Goal: Information Seeking & Learning: Learn about a topic

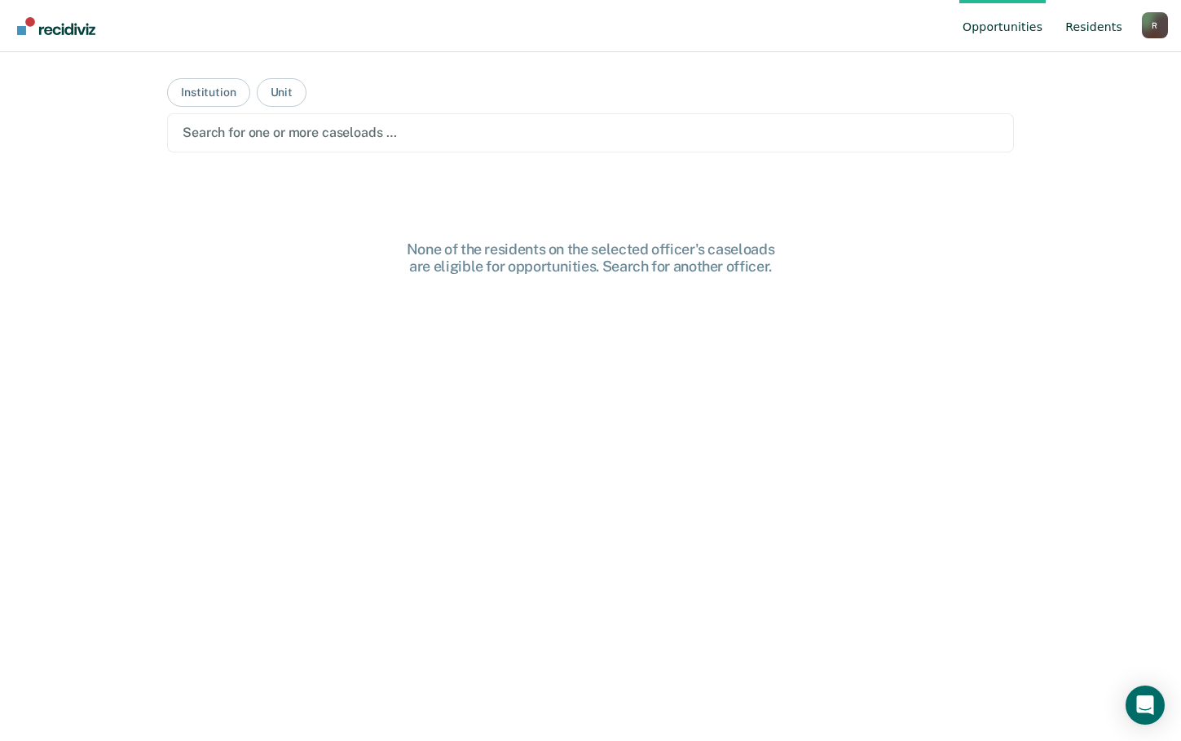
click at [1097, 30] on link "Resident s" at bounding box center [1094, 26] width 64 height 52
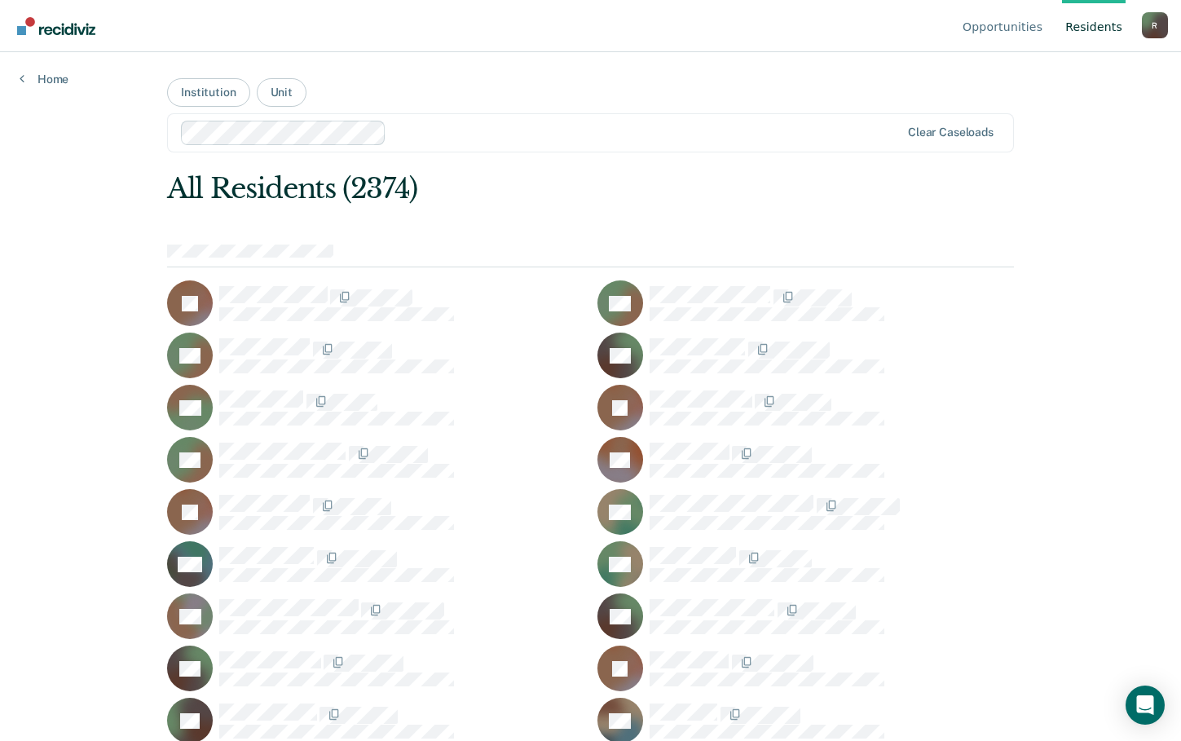
scroll to position [8899, 0]
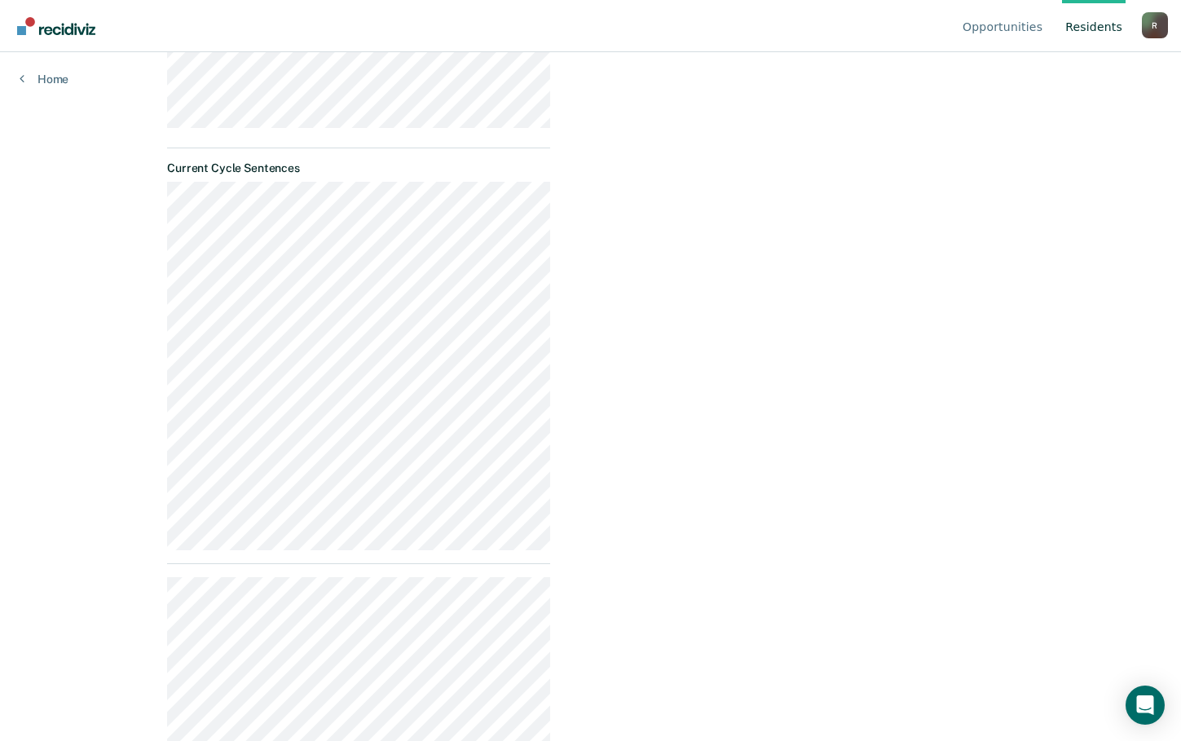
scroll to position [687, 0]
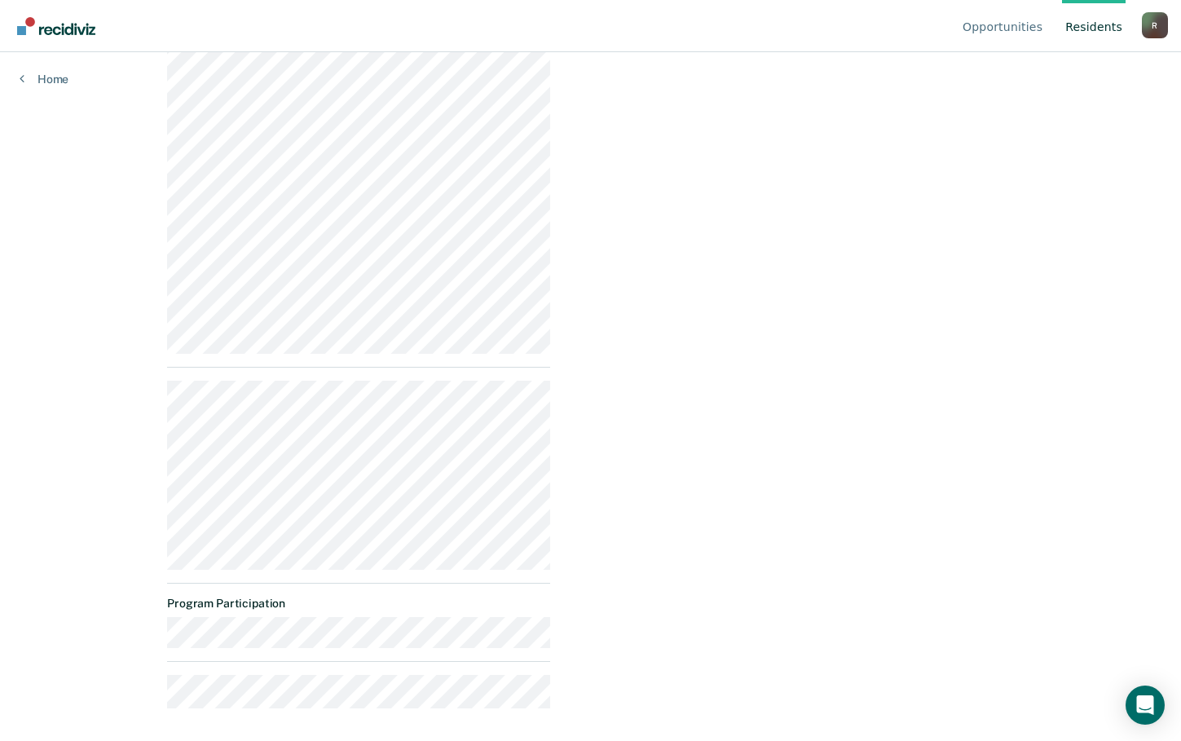
click at [556, 337] on div "Progress toward success Housing Release Dates Assessment Scores Current Cycle S…" at bounding box center [590, 93] width 847 height 1256
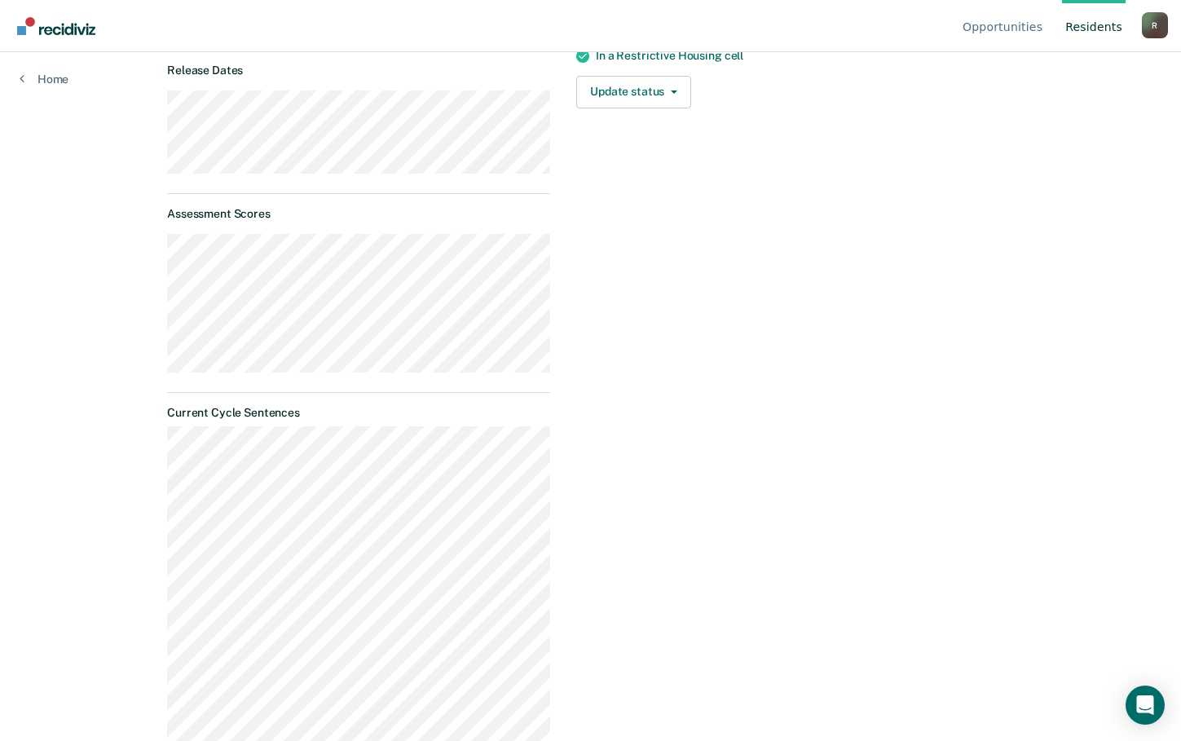
scroll to position [0, 0]
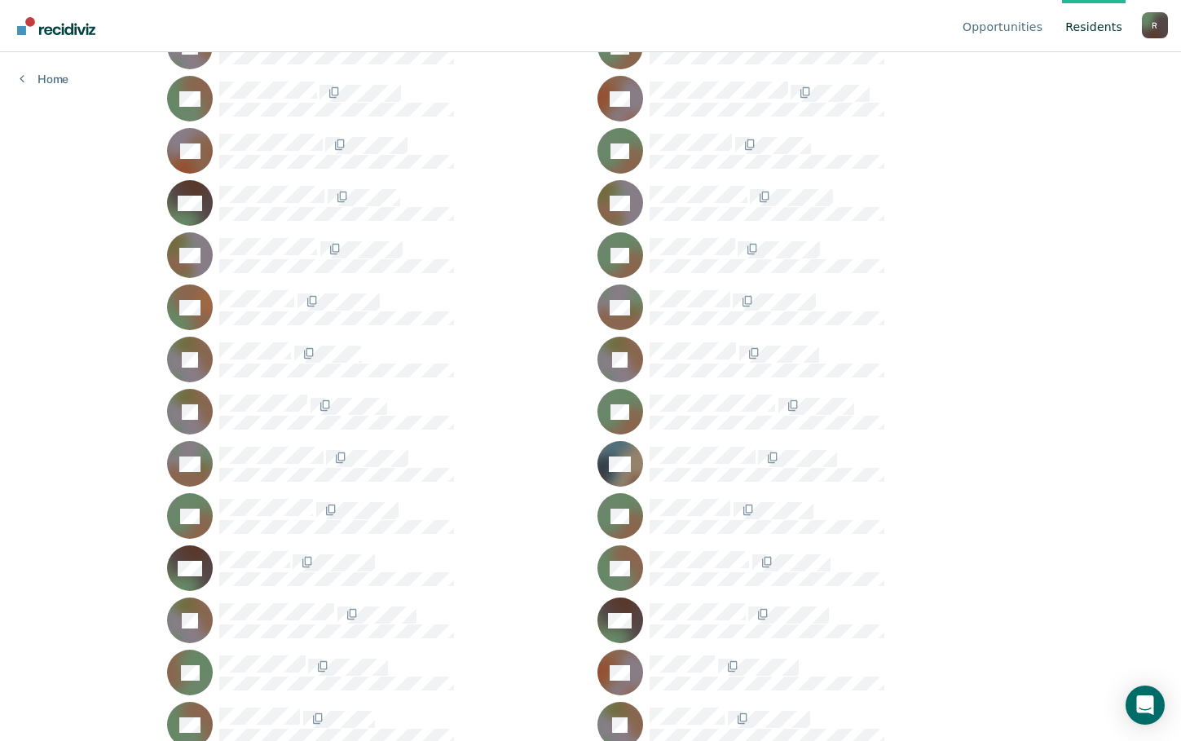
scroll to position [26223, 0]
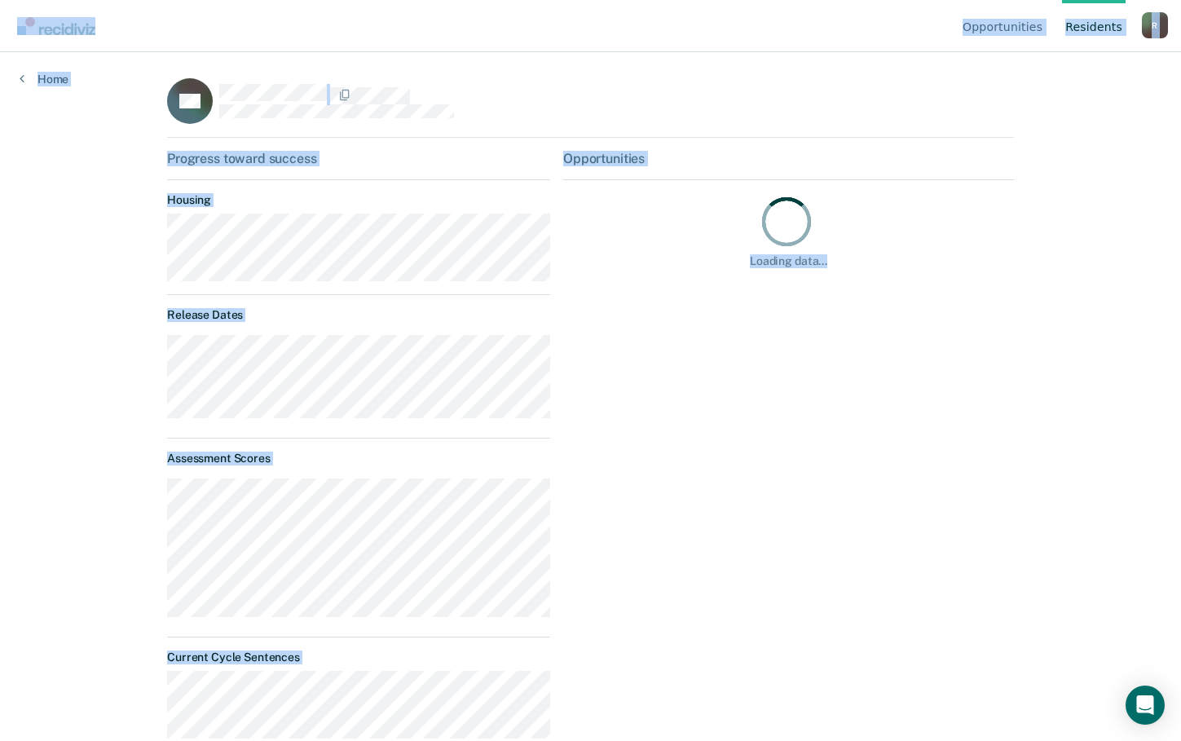
click at [714, 324] on div "Opportunities Loading data..." at bounding box center [788, 662] width 451 height 1023
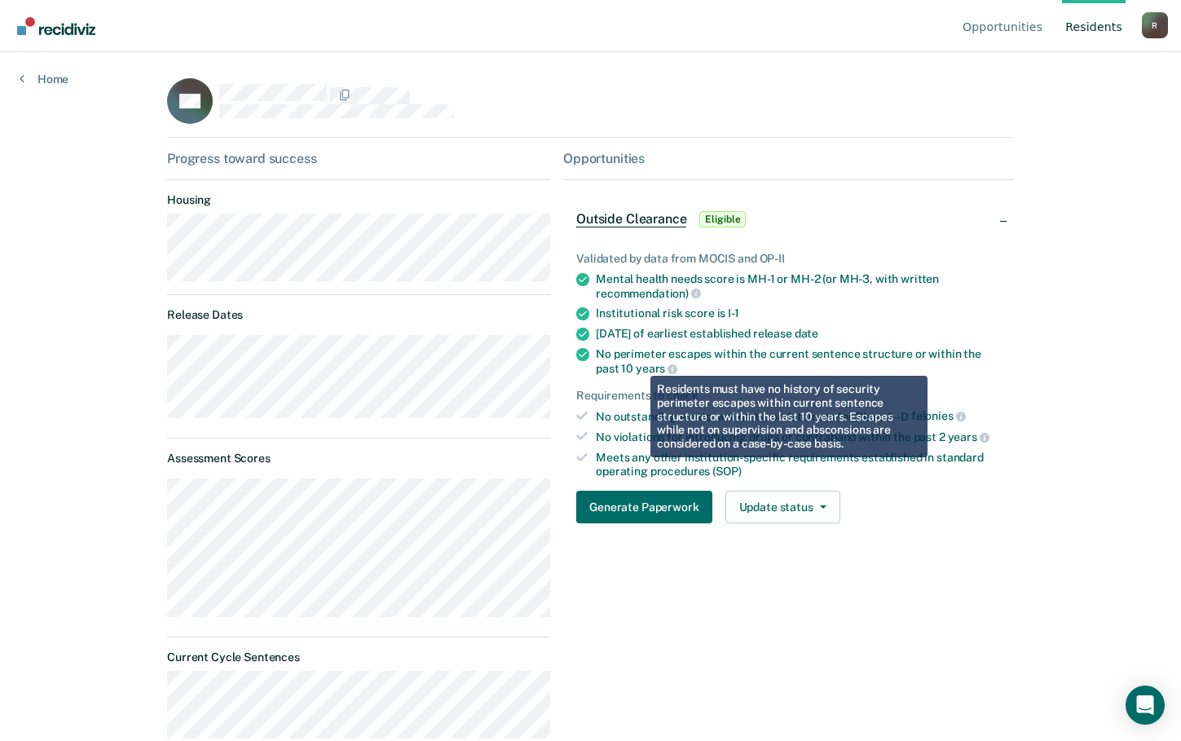
drag, startPoint x: 638, startPoint y: 364, endPoint x: 550, endPoint y: 203, distance: 183.6
click at [550, 203] on div "Progress toward success Housing Release Dates Assessment Scores Current Cycle S…" at bounding box center [590, 662] width 847 height 1023
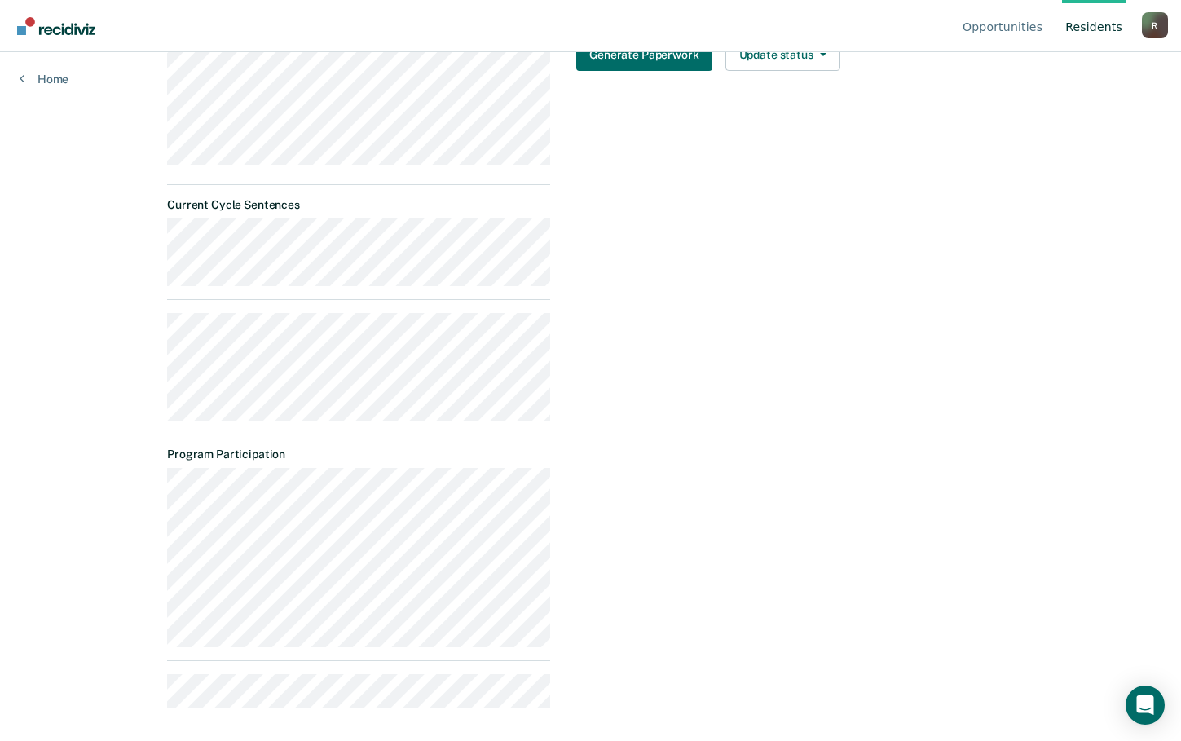
scroll to position [371, 0]
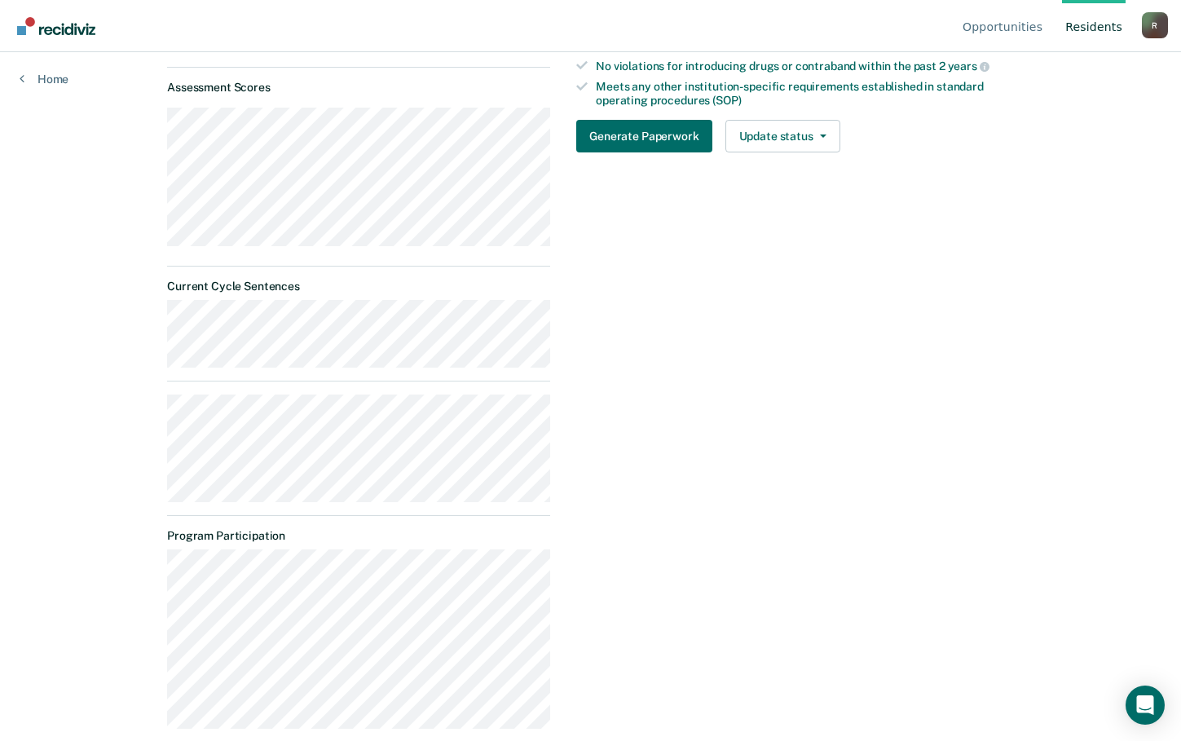
drag, startPoint x: 550, startPoint y: 203, endPoint x: 1106, endPoint y: 181, distance: 556.5
click at [1110, 180] on div "Opportunities Resident s Ryan.Hillis@doc.mo.gov R Profile How it works Log Out …" at bounding box center [590, -1] width 1181 height 741
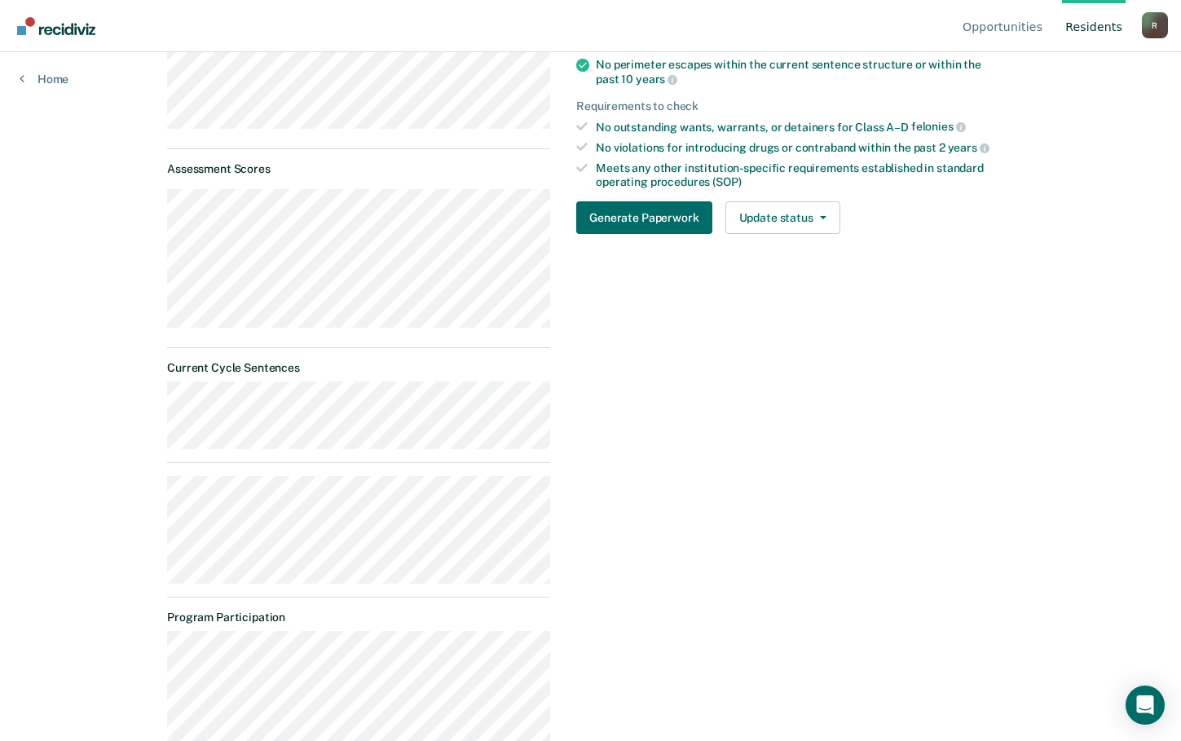
drag, startPoint x: 656, startPoint y: 386, endPoint x: 822, endPoint y: 323, distance: 177.8
click at [822, 323] on div "Opportunities Outside Clearance Eligible Validated by data from MOCIS and OP-II…" at bounding box center [788, 372] width 451 height 1023
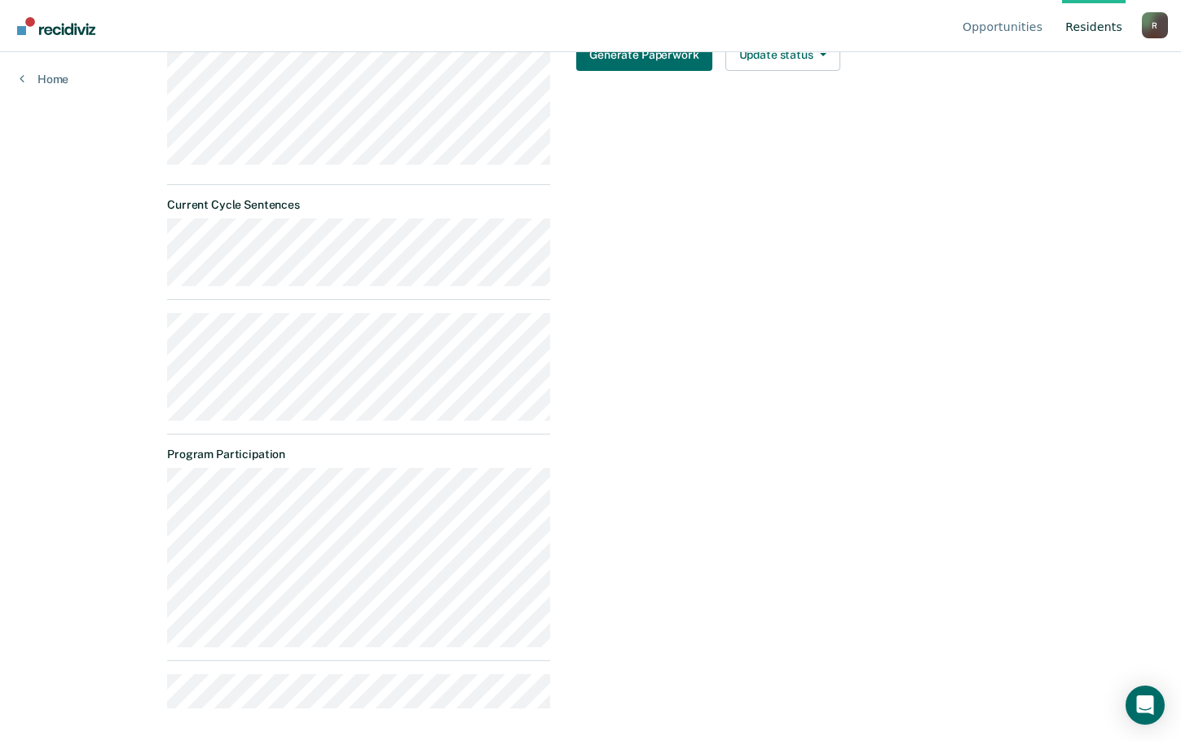
click at [635, 108] on div "Opportunities Outside Clearance Eligible Validated by data from MOCIS and OP-II…" at bounding box center [788, 209] width 451 height 1023
click at [687, 402] on div "Opportunities Outside Clearance Eligible Validated by data from MOCIS and OP-II…" at bounding box center [788, 209] width 451 height 1023
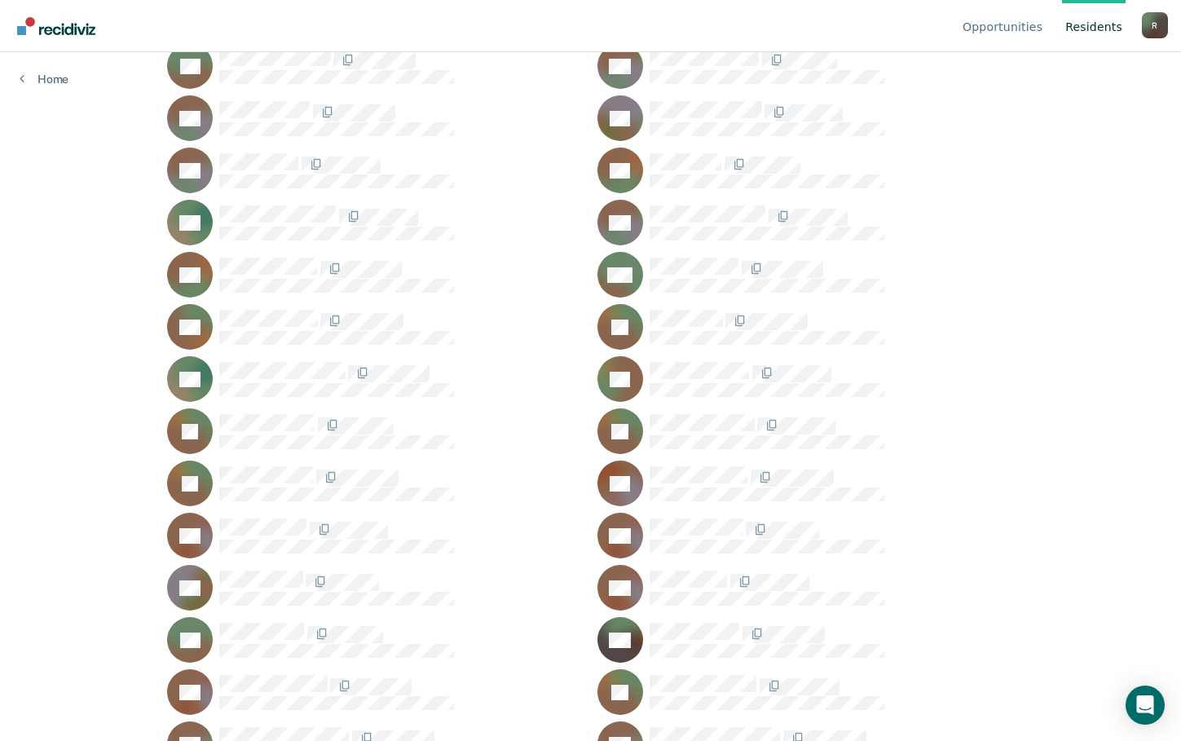
scroll to position [60245, 0]
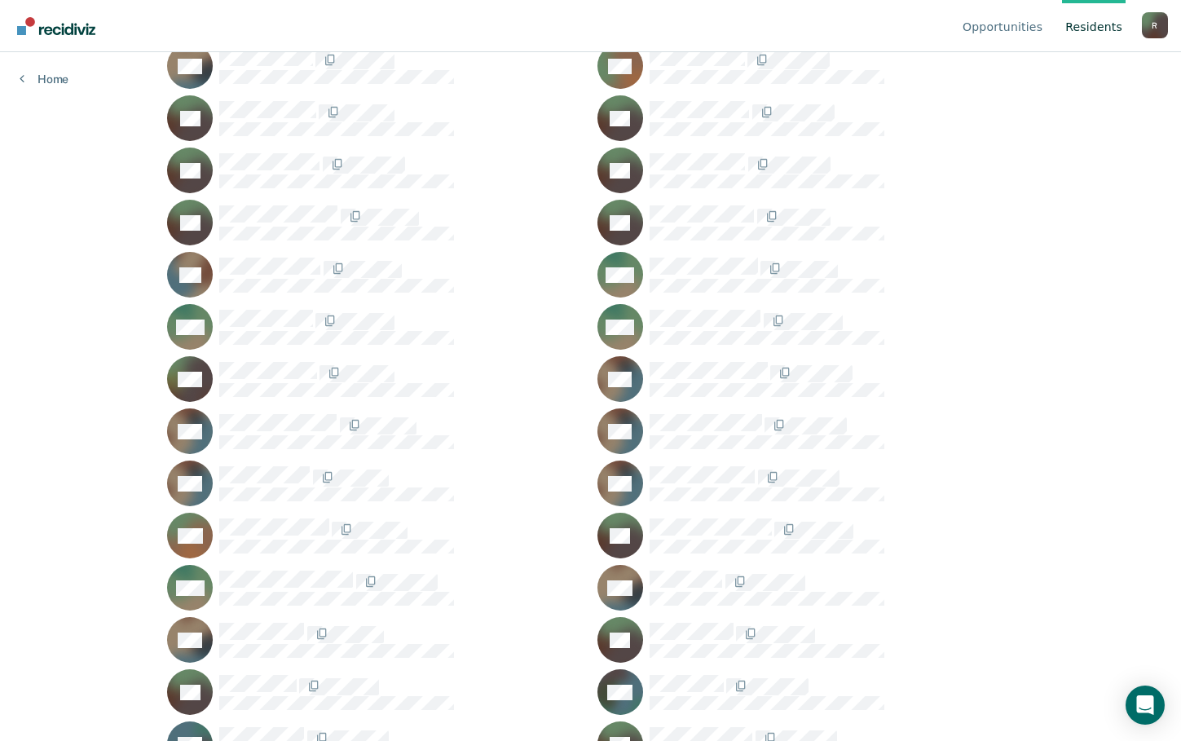
click at [718, 359] on div "TW" at bounding box center [806, 379] width 417 height 46
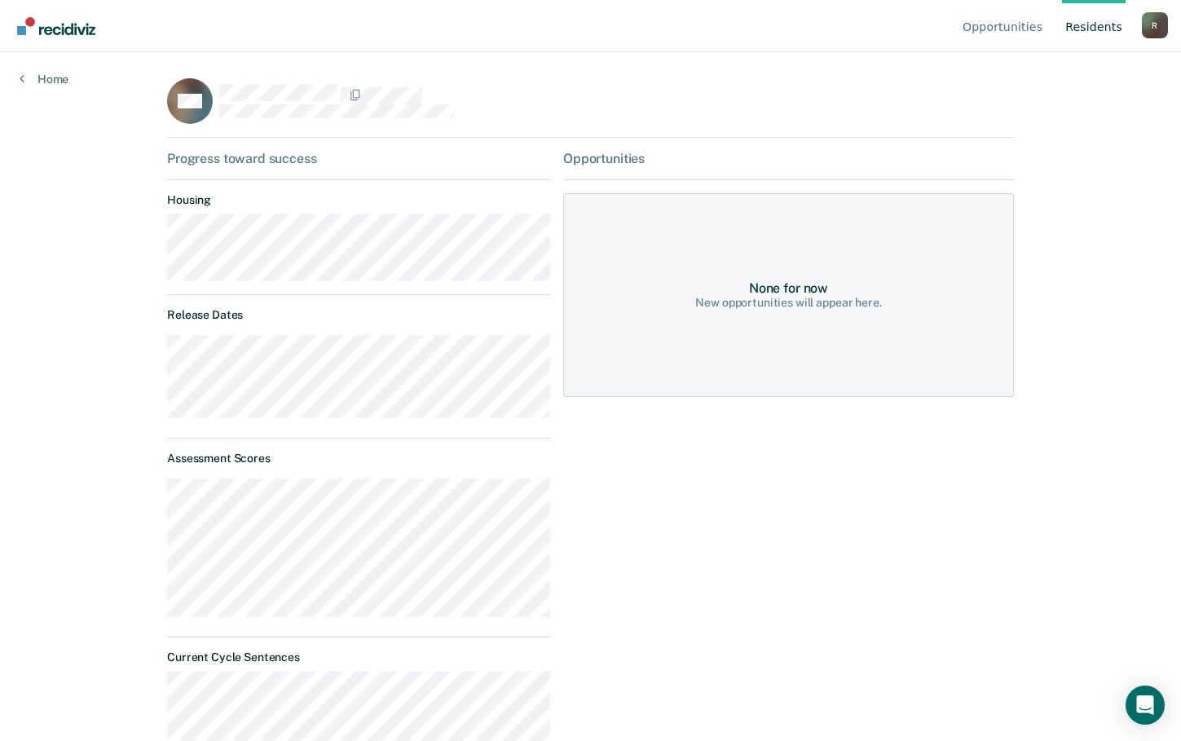
scroll to position [324, 0]
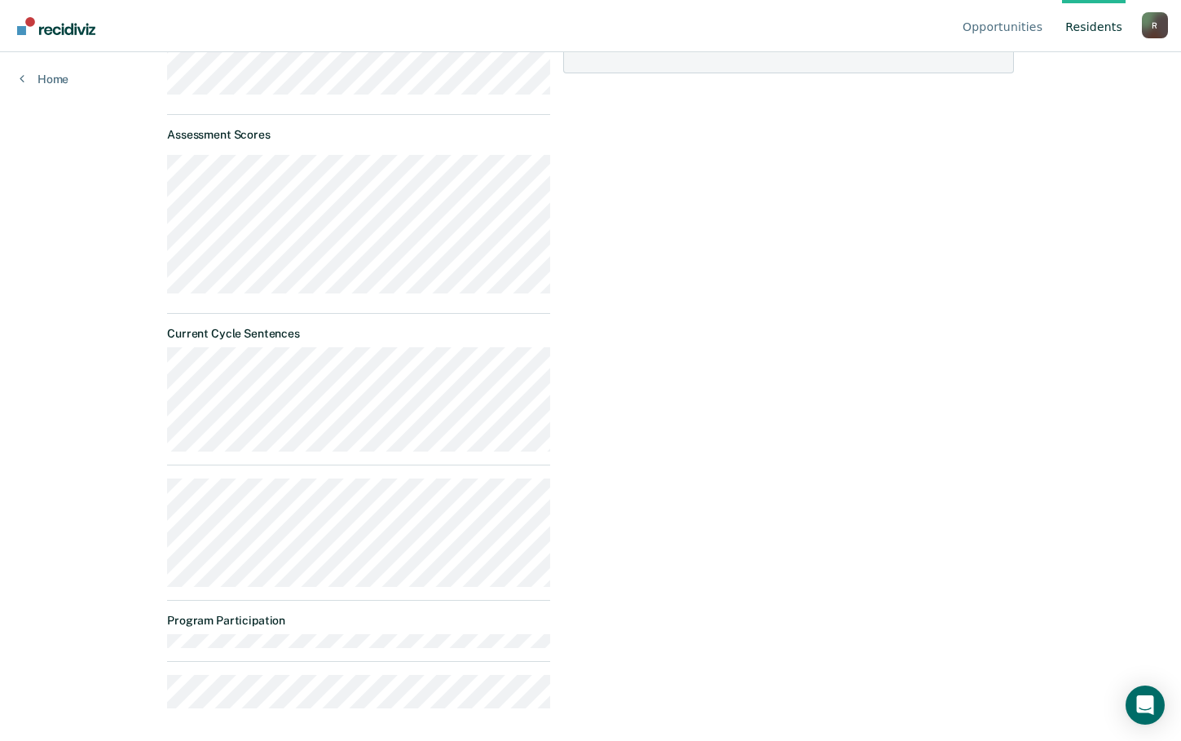
click at [704, 620] on div "Opportunities None for now New opportunities will appear here." at bounding box center [788, 274] width 451 height 894
